Goal: Use online tool/utility: Utilize a website feature to perform a specific function

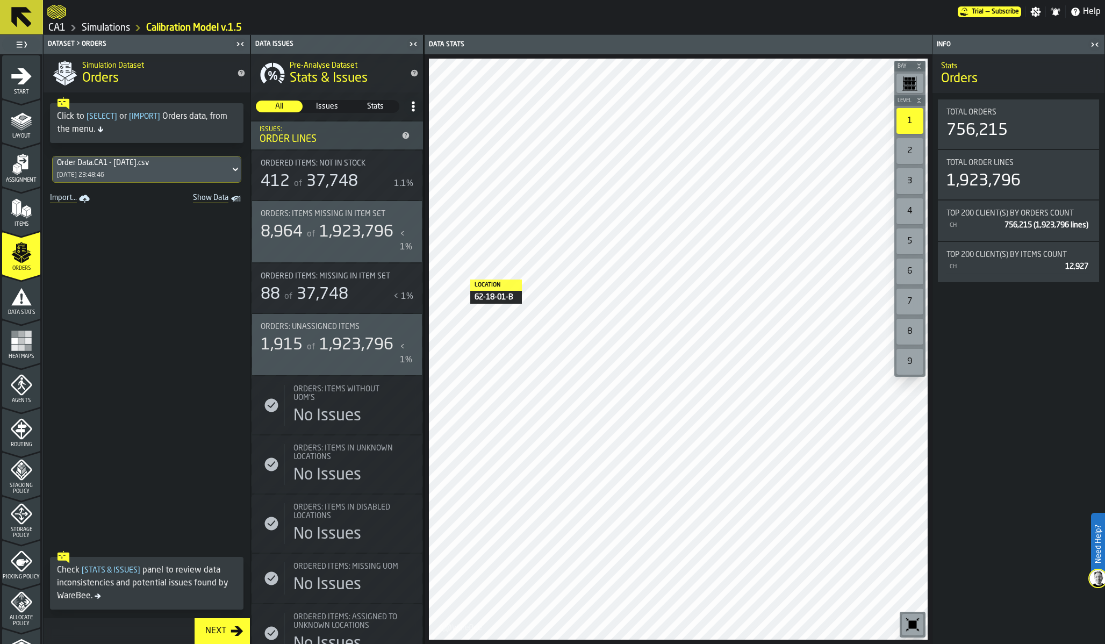
click at [157, 283] on span at bounding box center [147, 376] width 206 height 340
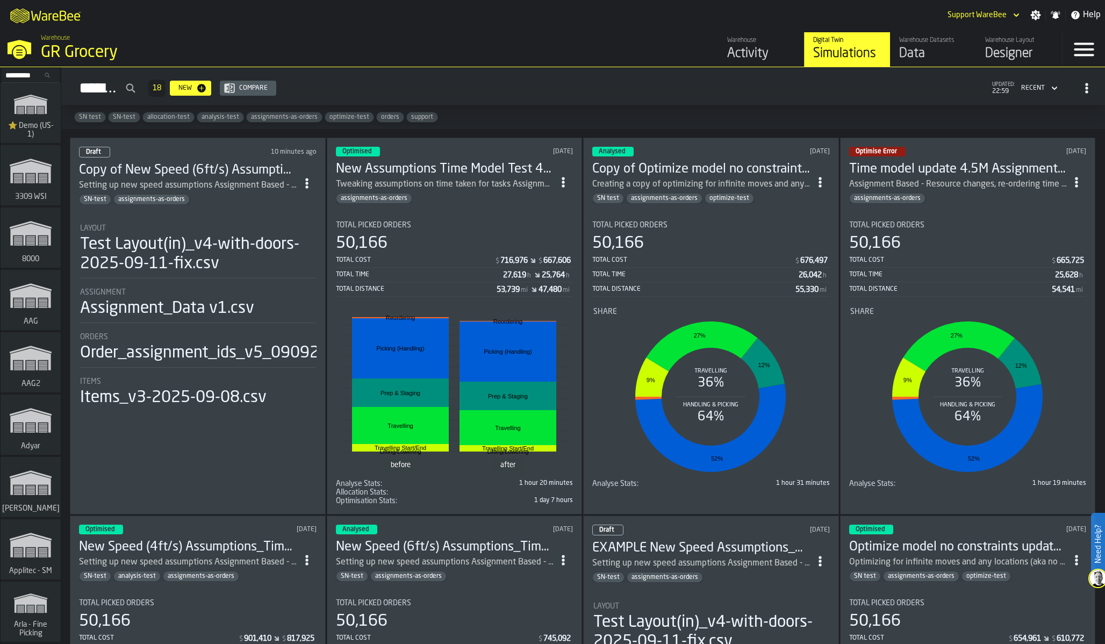
click at [40, 76] on input "Search..." at bounding box center [31, 75] width 56 height 12
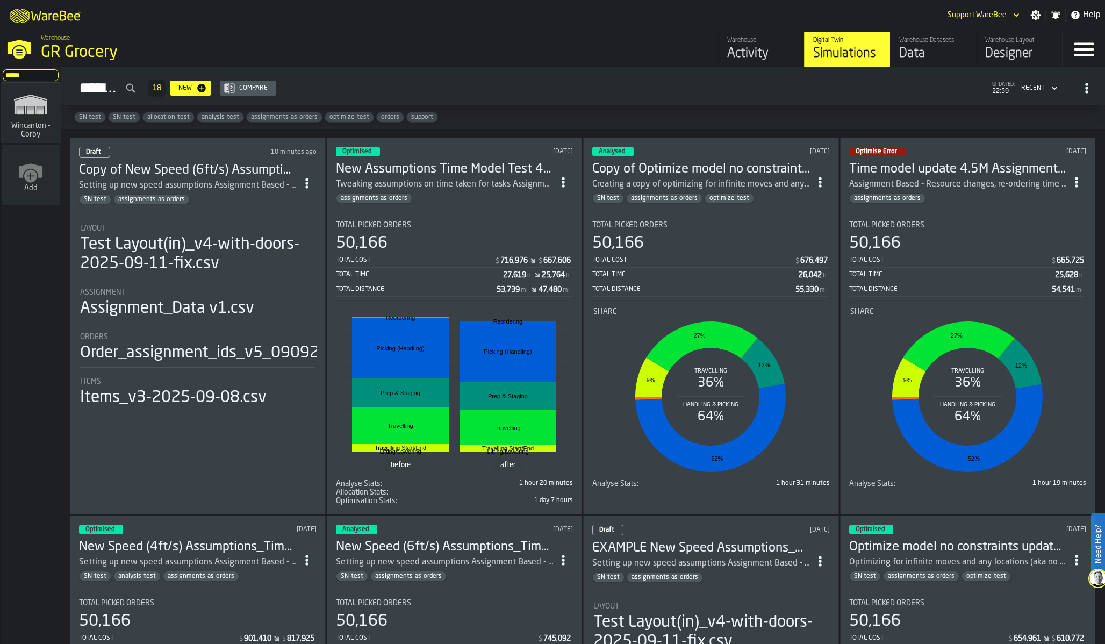
type input "*****"
click at [38, 127] on span "Wincanton - Corby" at bounding box center [31, 130] width 52 height 17
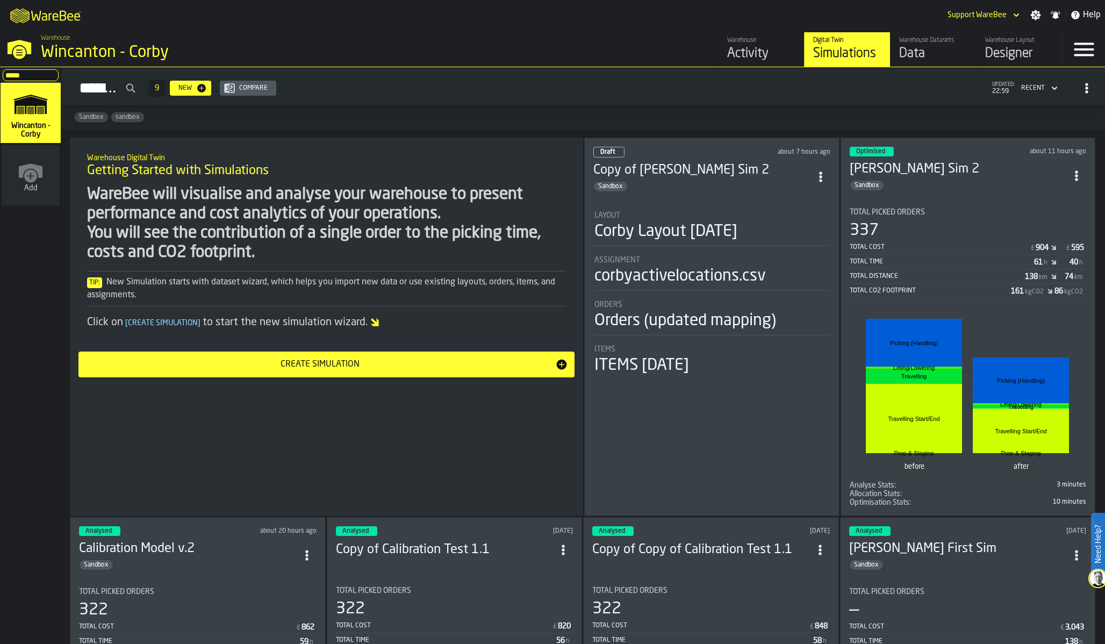
click at [999, 55] on div "Designer" at bounding box center [1020, 53] width 68 height 17
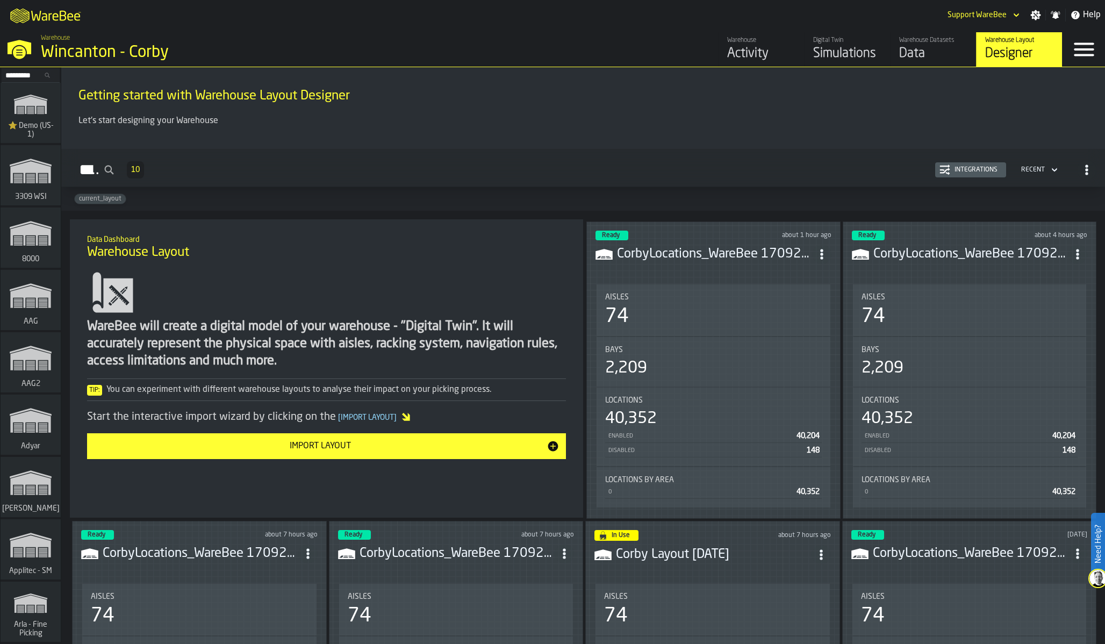
click at [817, 254] on span "ItemListCard-DashboardItemContainer" at bounding box center [821, 254] width 19 height 19
click at [530, 318] on div "WareBee will create a digital model of your warehouse - "Digital Twin". It will…" at bounding box center [326, 363] width 479 height 192
click at [174, 327] on div "WareBee will create a digital model of your warehouse - "Digital Twin". It will…" at bounding box center [326, 344] width 479 height 52
click at [15, 76] on input "Search..." at bounding box center [31, 75] width 56 height 12
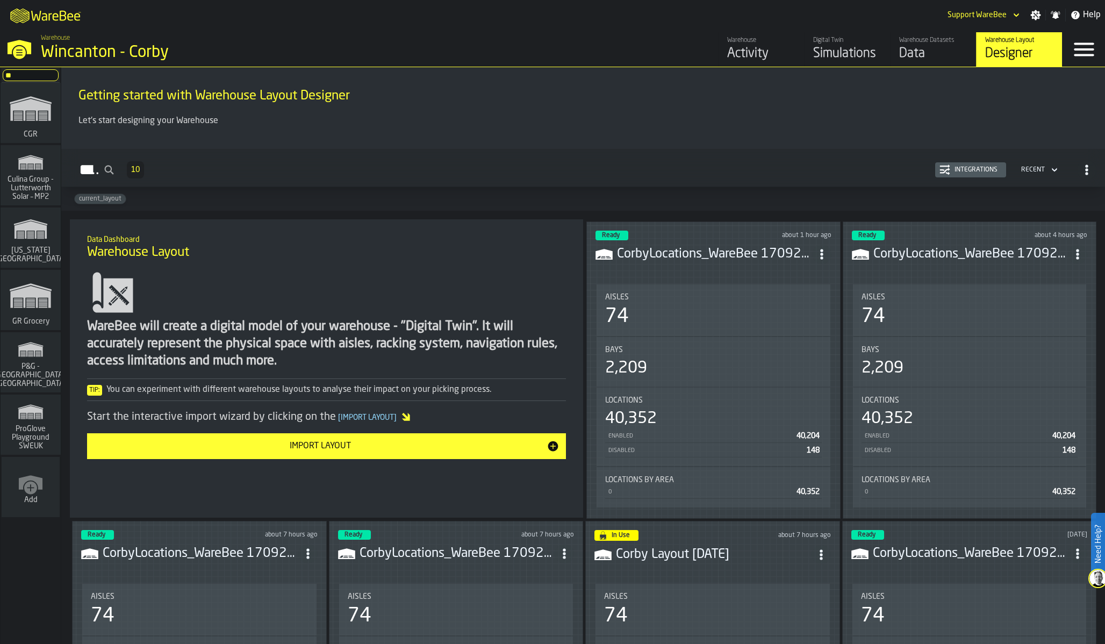
type input "**"
click at [32, 303] on rect "link-to-/wh/i/e451d98b-95f6-4604-91ff-c80219f9c36d/simulations" at bounding box center [30, 303] width 9 height 1
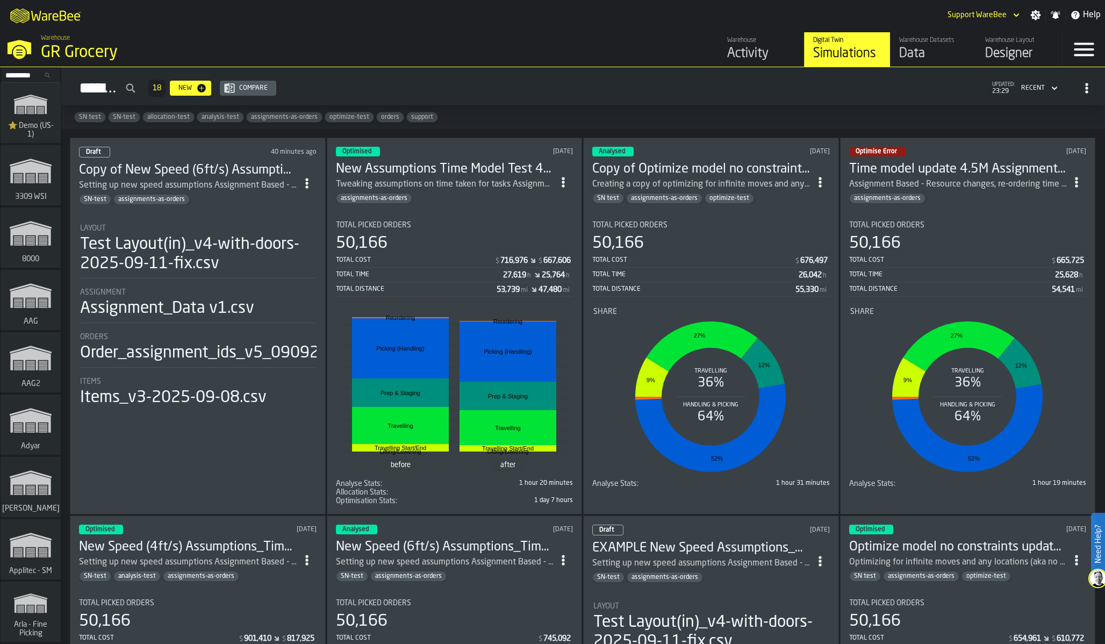
click at [226, 283] on li "Layout Test Layout(in)_v4-with-doors-2025-09-11-fix.csv Assignment Assignment_D…" at bounding box center [198, 312] width 238 height 194
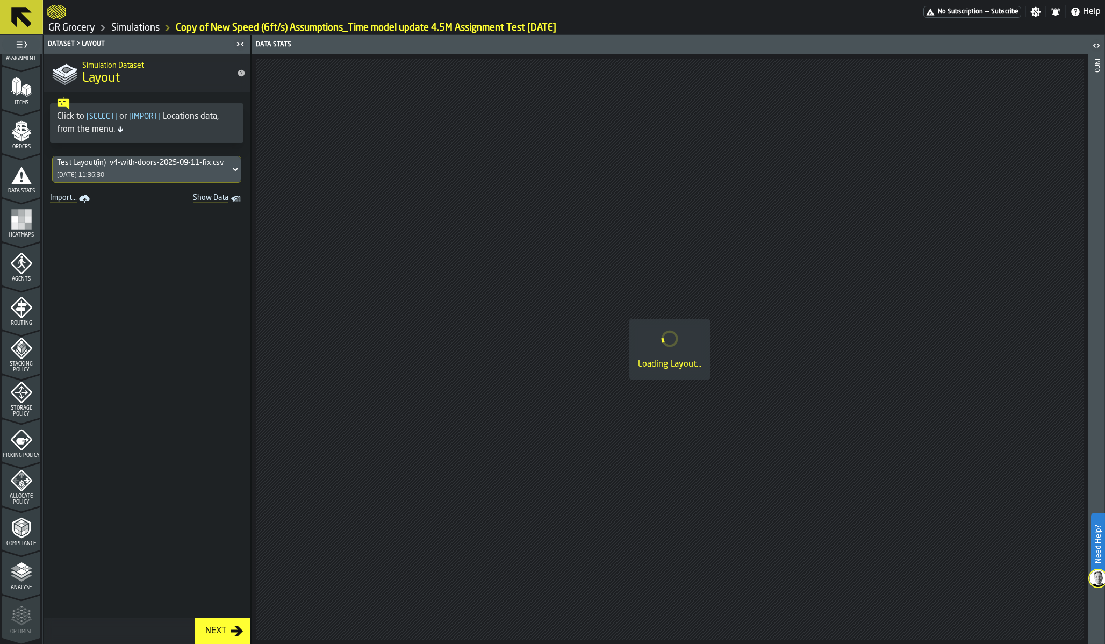
scroll to position [140, 0]
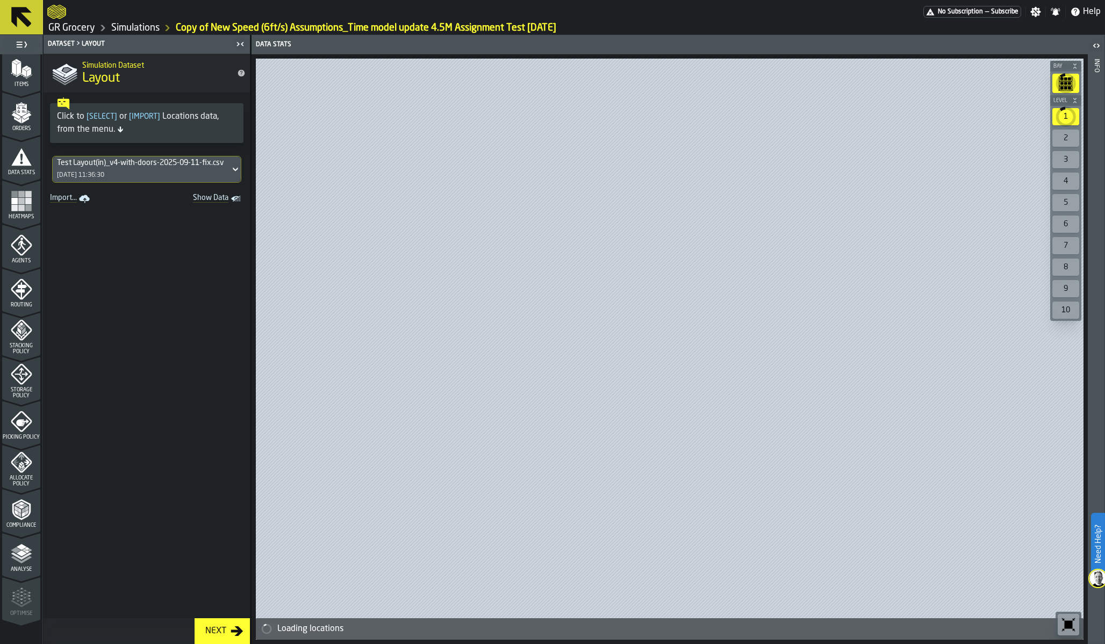
click at [11, 413] on icon "menu Picking Policy" at bounding box center [22, 422] width 22 height 22
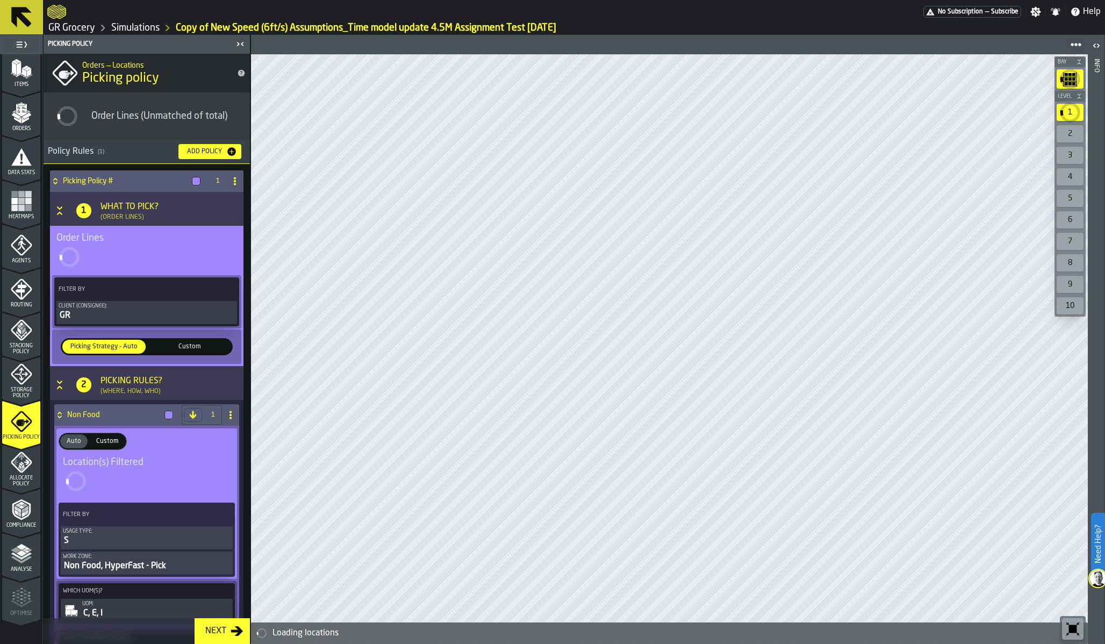
click at [17, 378] on icon "menu Storage Policy" at bounding box center [22, 374] width 22 height 22
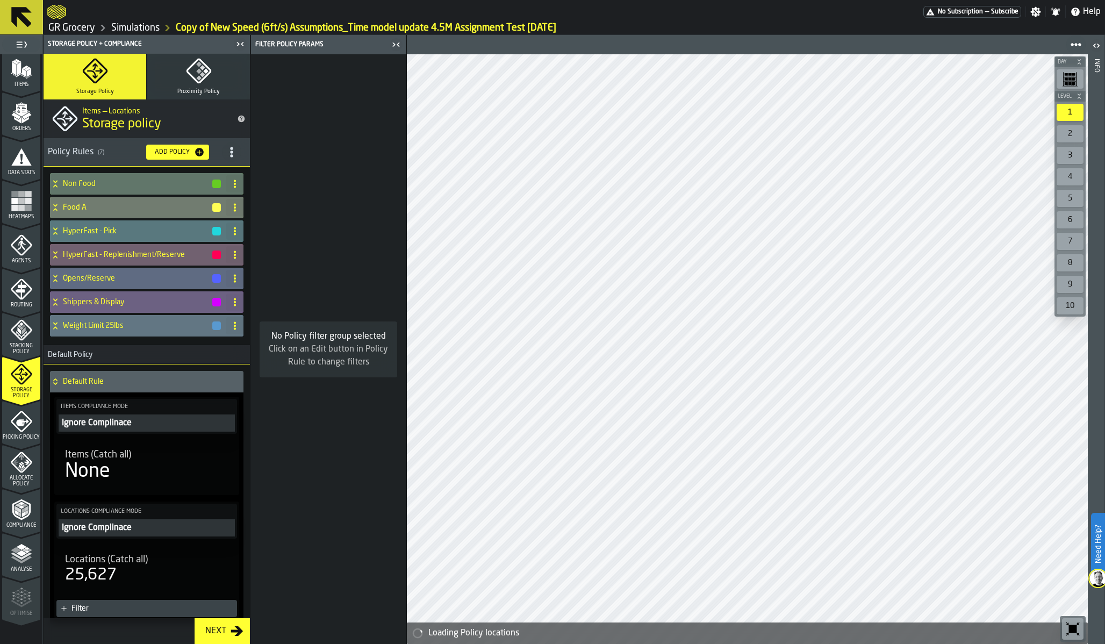
click at [92, 327] on h4 "Weight Limit 25lbs" at bounding box center [137, 326] width 148 height 9
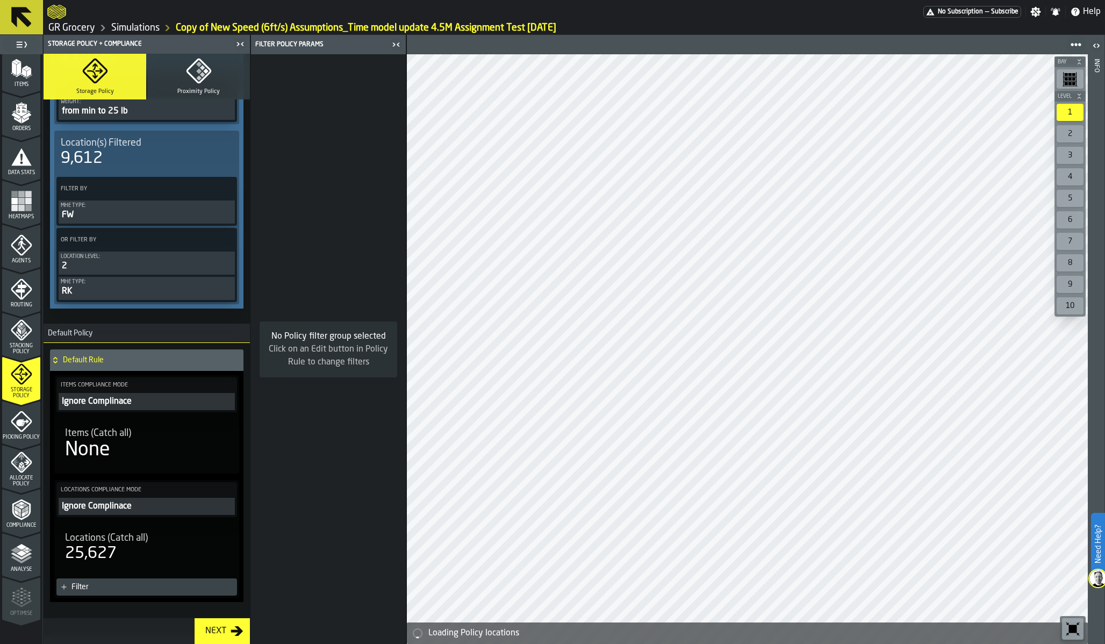
scroll to position [378, 0]
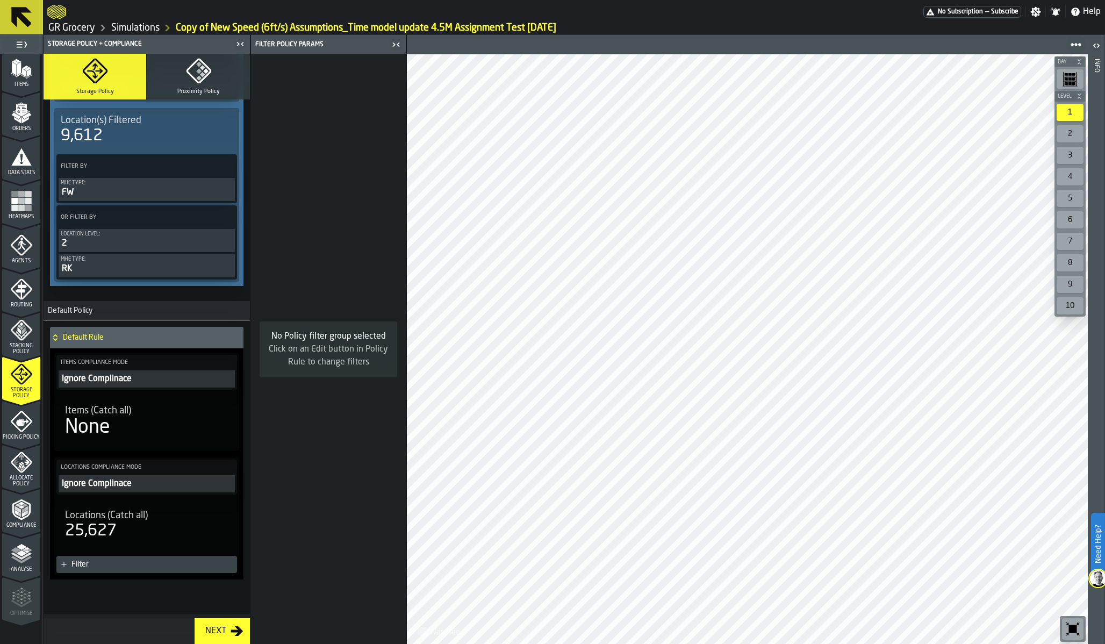
click at [20, 325] on icon "menu Stacking Policy" at bounding box center [22, 330] width 22 height 22
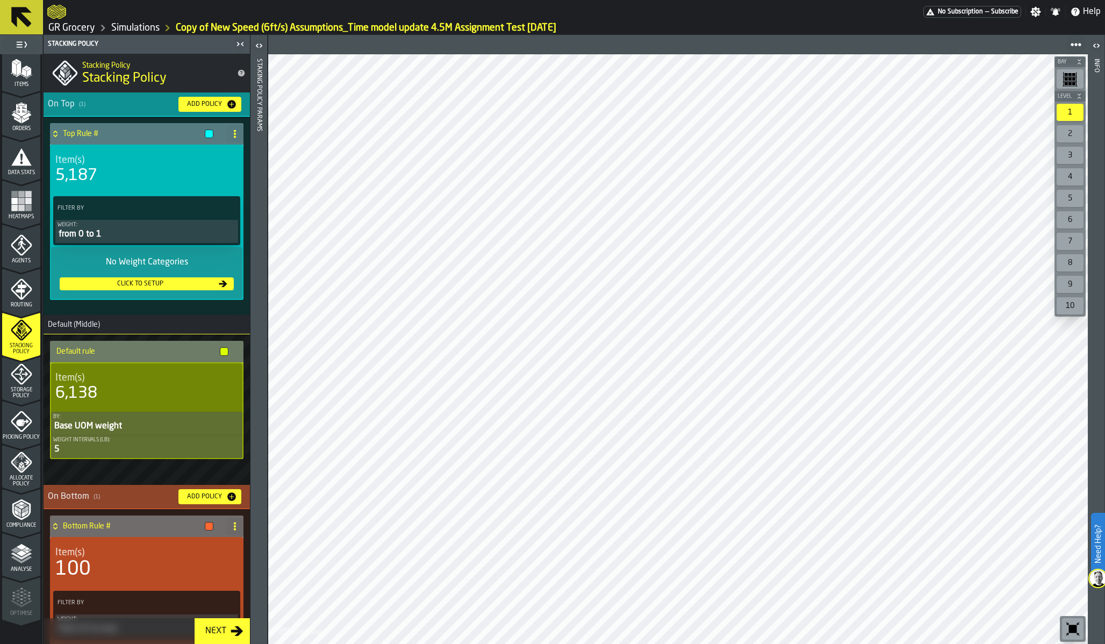
click at [135, 23] on link "Simulations" at bounding box center [135, 28] width 48 height 12
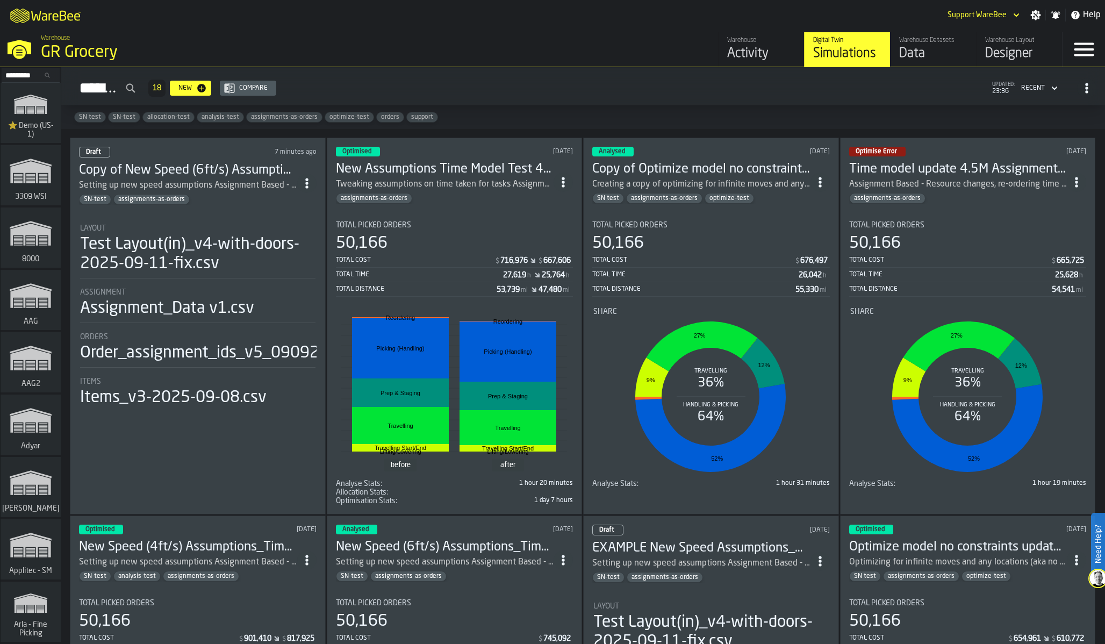
click at [447, 89] on div "Simulations 18 New Compare updated: 23:36 Recent" at bounding box center [583, 88] width 1027 height 25
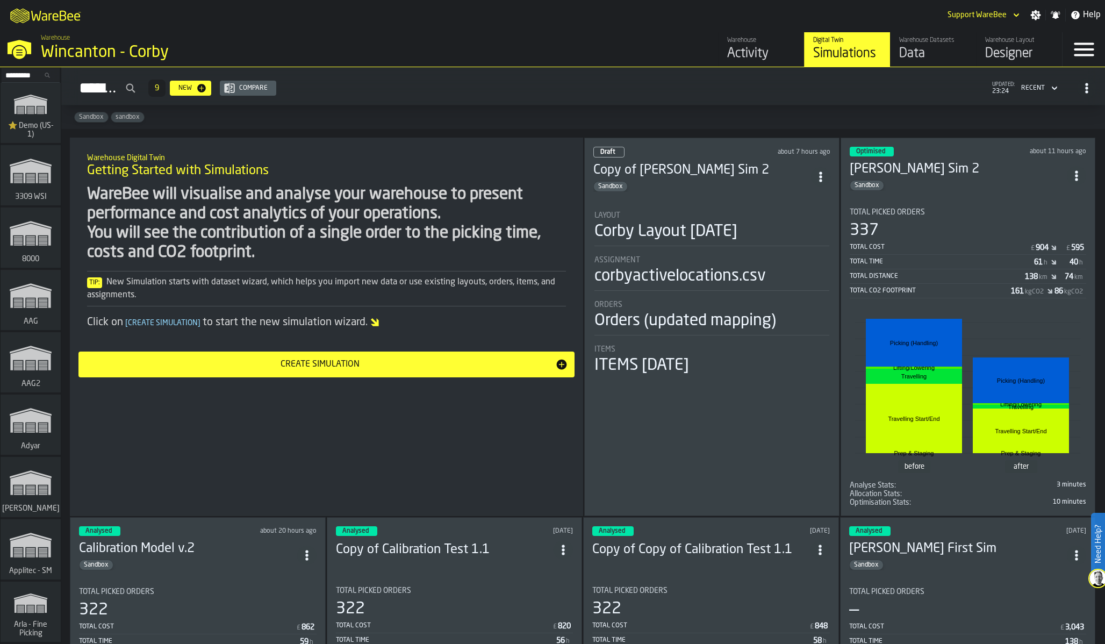
click at [31, 74] on input "Search..." at bounding box center [31, 75] width 56 height 12
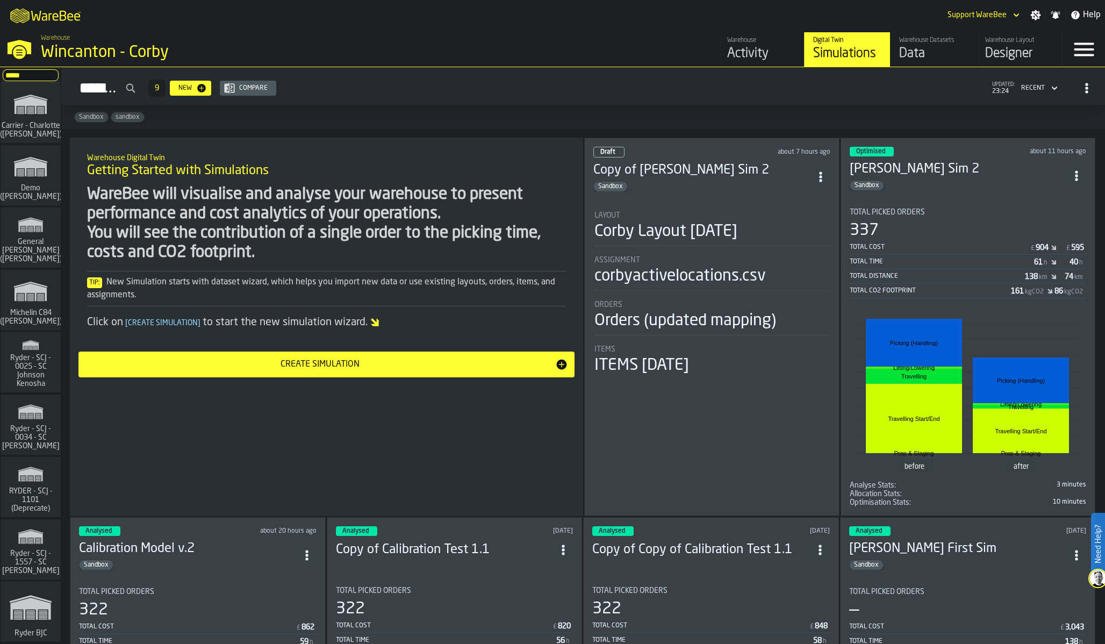
type input "*****"
click at [31, 465] on icon "link-to-/wh/i/9d1c09ad-264c-413d-ae5b-7f311bff8d2c/simulations" at bounding box center [31, 474] width 52 height 26
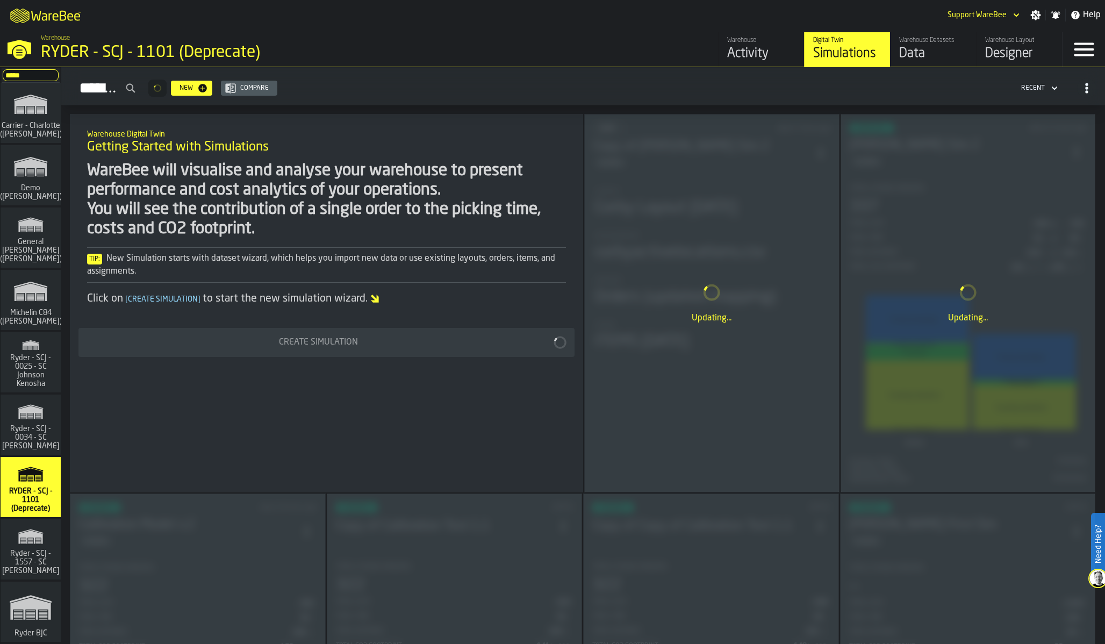
click at [35, 539] on rect "link-to-/wh/i/fcc31a91-0955-4476-b436-313eac94fd17/simulations" at bounding box center [37, 539] width 5 height 1
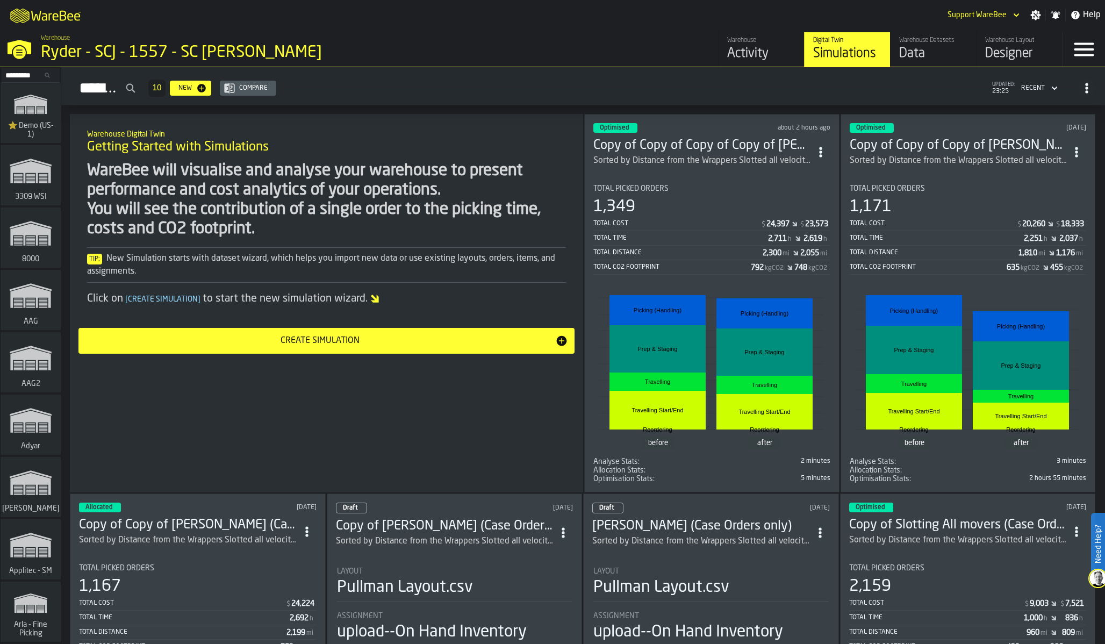
click at [959, 224] on div "Total Cost" at bounding box center [933, 224] width 167 height 8
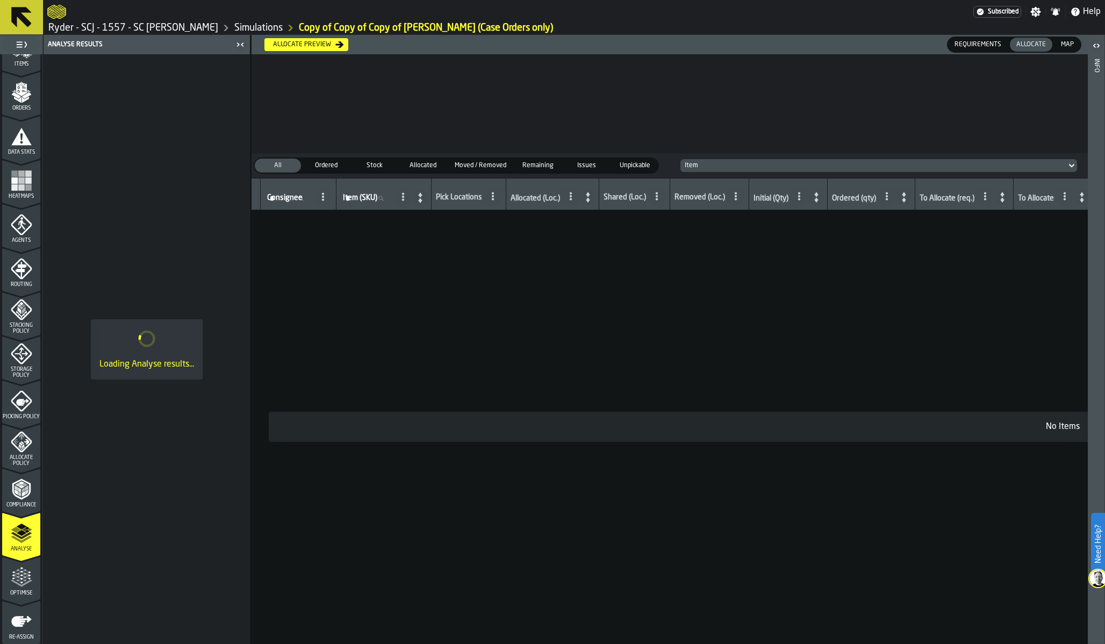
scroll to position [204, 0]
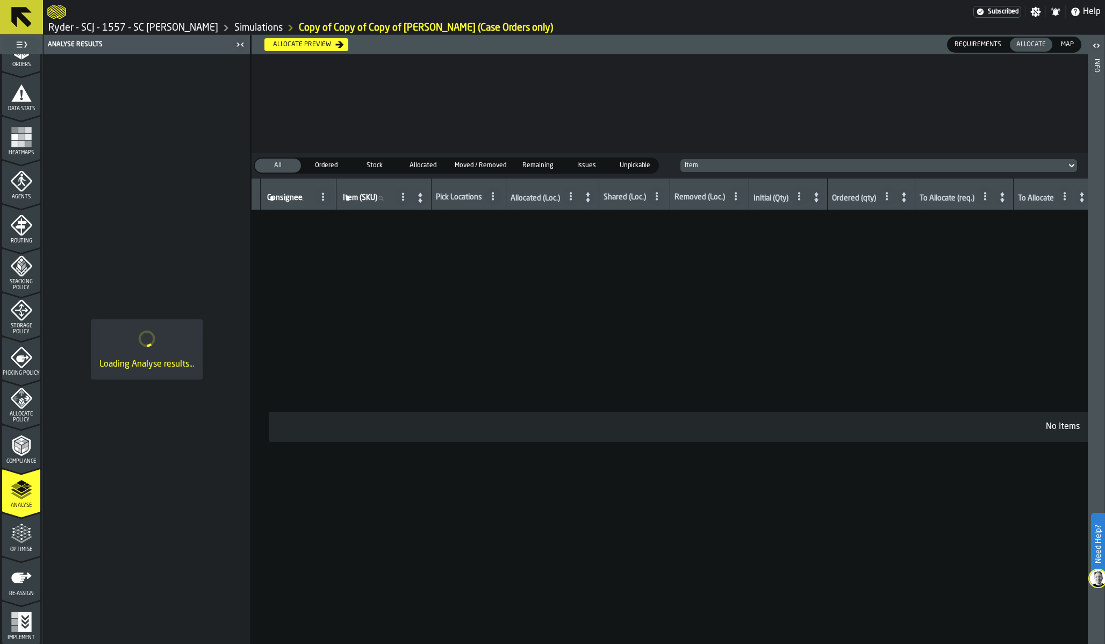
click at [21, 552] on span "Optimise" at bounding box center [21, 550] width 38 height 6
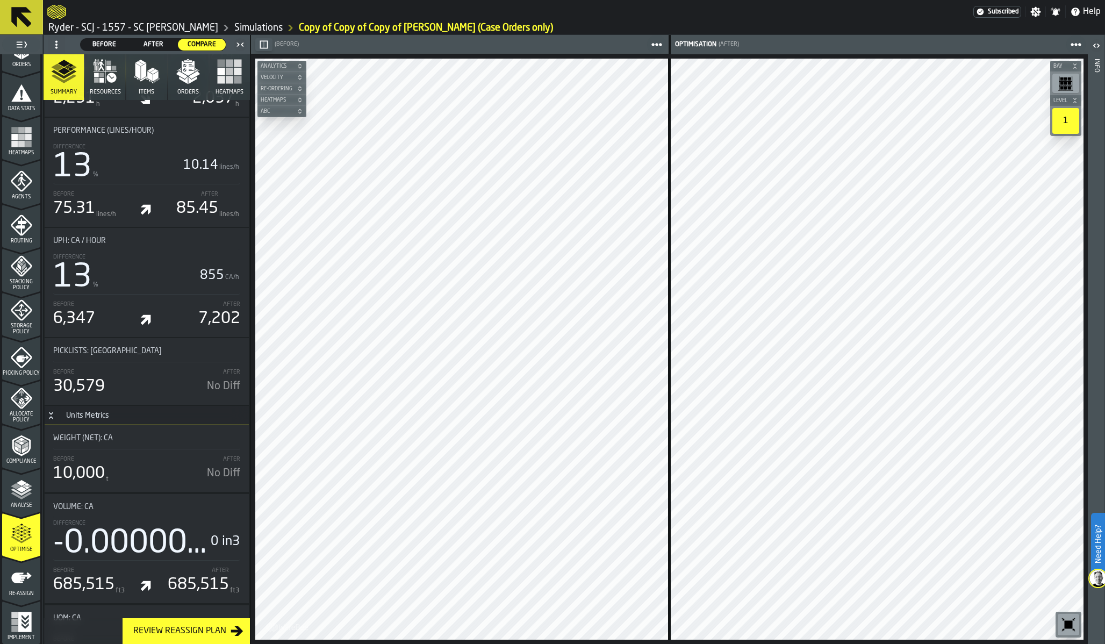
scroll to position [820, 0]
click at [141, 45] on span "After" at bounding box center [153, 45] width 39 height 10
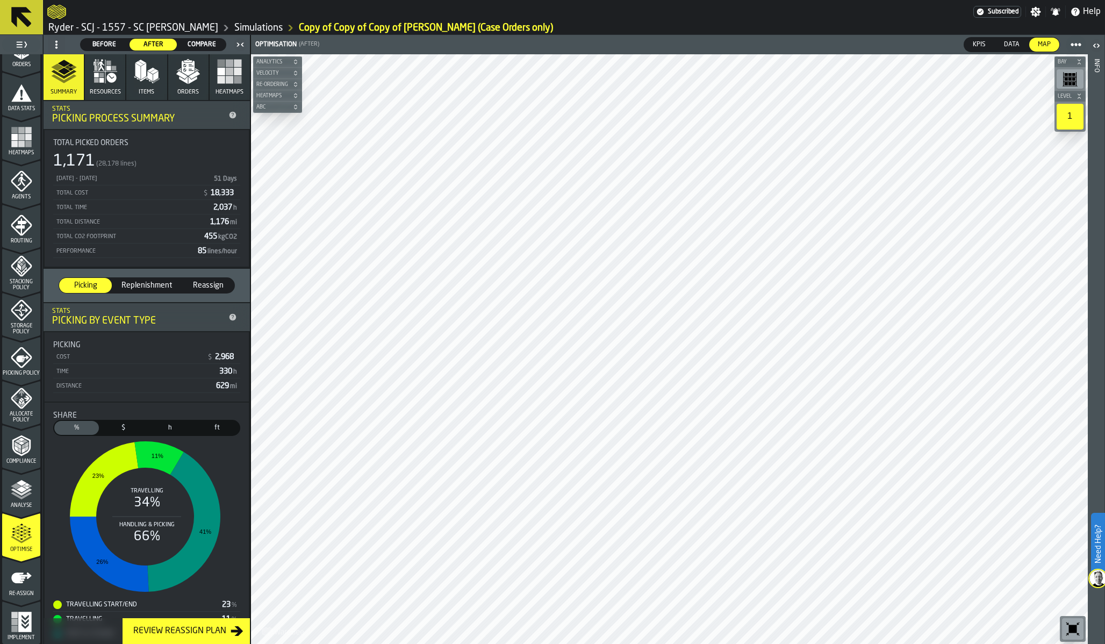
click at [195, 42] on span "Compare" at bounding box center [201, 45] width 39 height 10
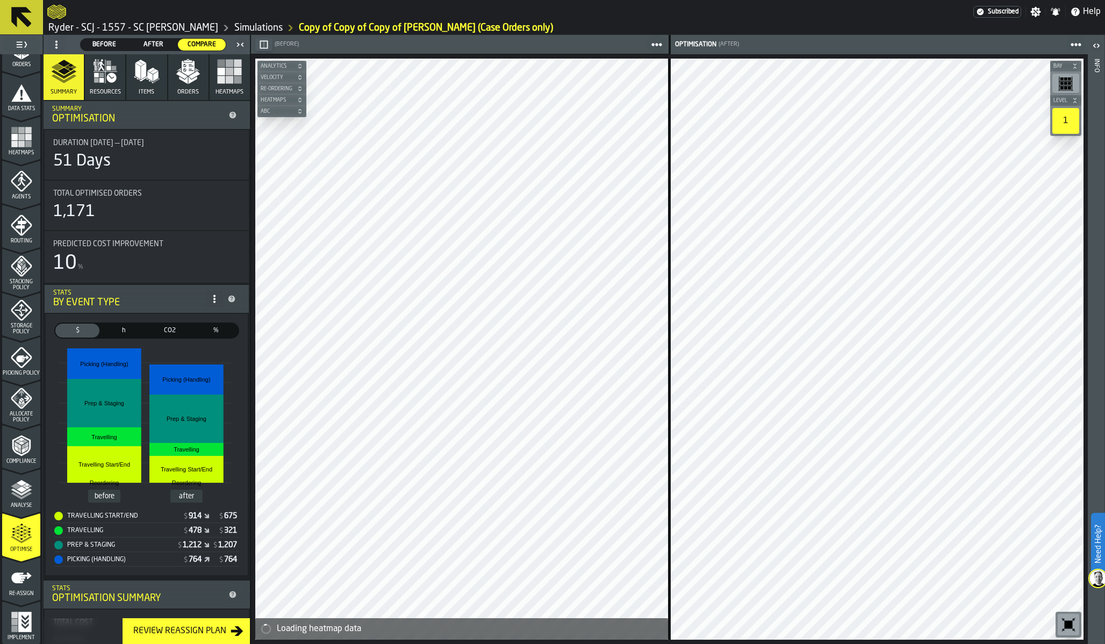
click at [112, 47] on span "Before" at bounding box center [104, 45] width 39 height 10
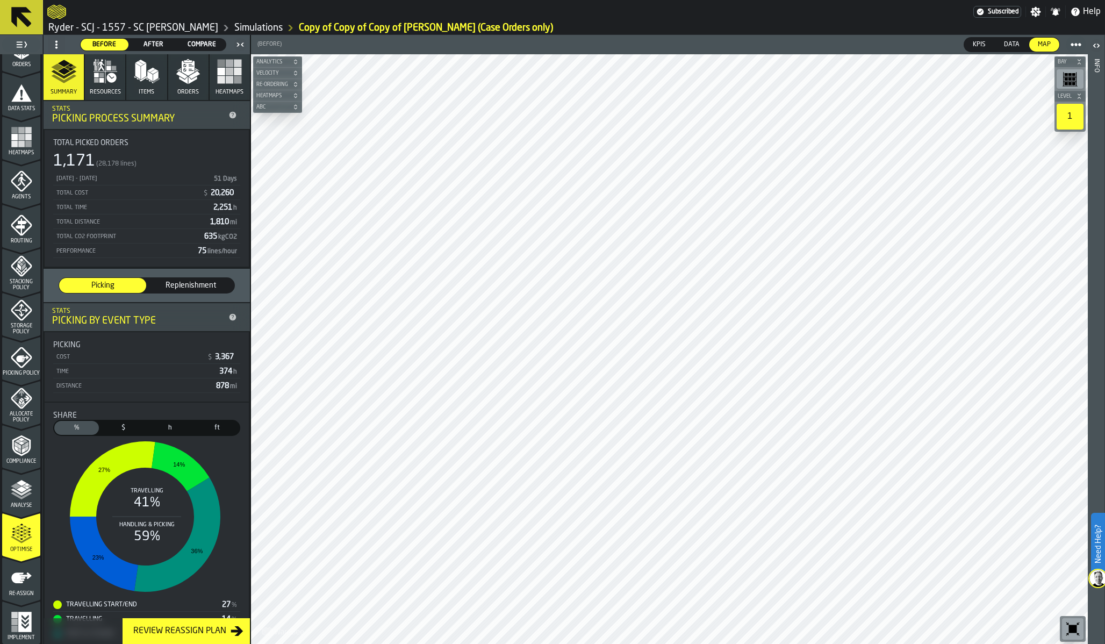
click at [15, 501] on div "Analyse" at bounding box center [21, 494] width 38 height 30
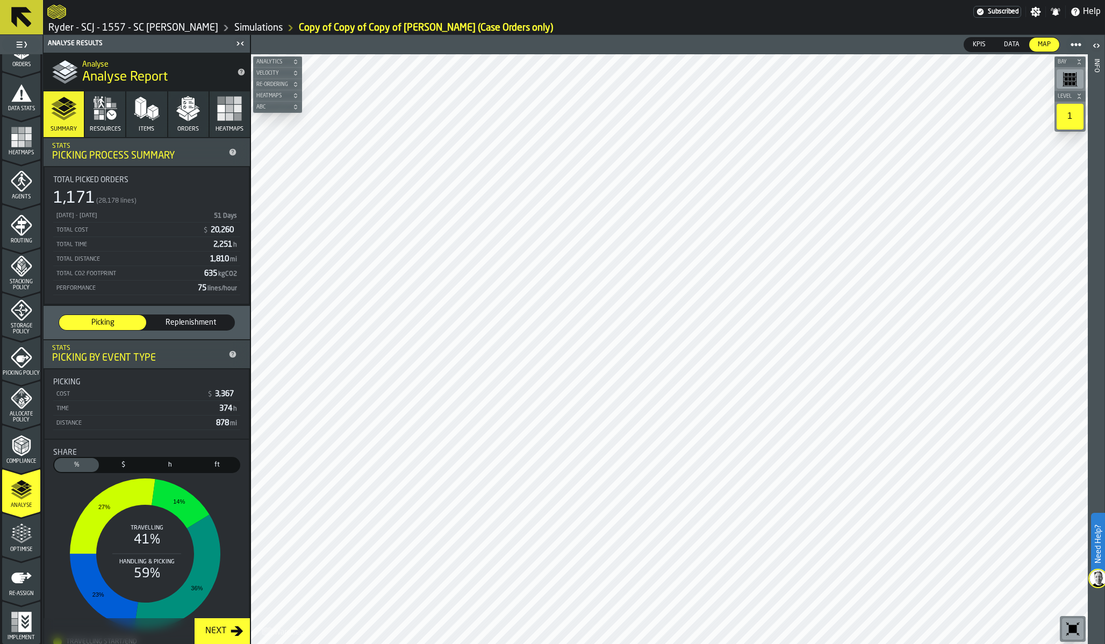
click at [16, 531] on icon "menu Optimise" at bounding box center [22, 534] width 22 height 22
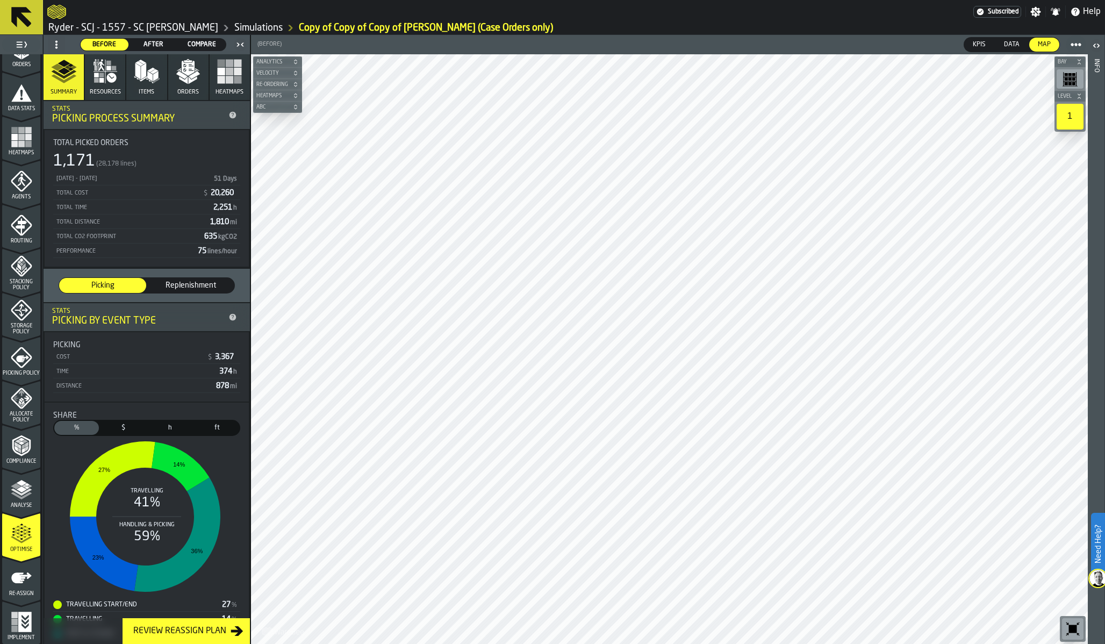
click at [169, 183] on div "03/03/2025 - 06/10/2025 51 Days" at bounding box center [146, 178] width 187 height 13
click at [168, 197] on div "Total Cost $ 20,260" at bounding box center [146, 193] width 187 height 13
